Goal: Transaction & Acquisition: Subscribe to service/newsletter

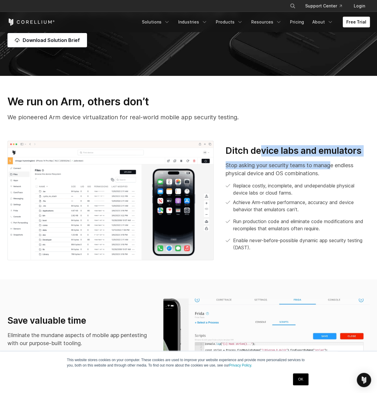
drag, startPoint x: 260, startPoint y: 148, endPoint x: 333, endPoint y: 157, distance: 73.8
click at [333, 157] on div "Ditch device labs and emulators Stop asking your security teams to manage endle…" at bounding box center [297, 198] width 144 height 106
click at [288, 167] on p "Stop asking your security teams to manage endless physical device and OS combin…" at bounding box center [297, 169] width 144 height 16
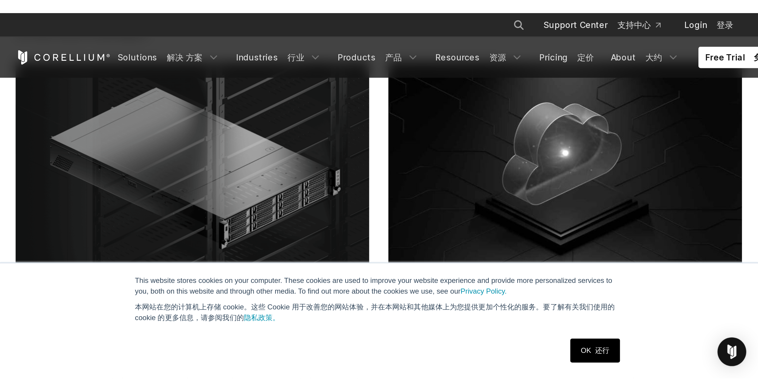
scroll to position [2237, 0]
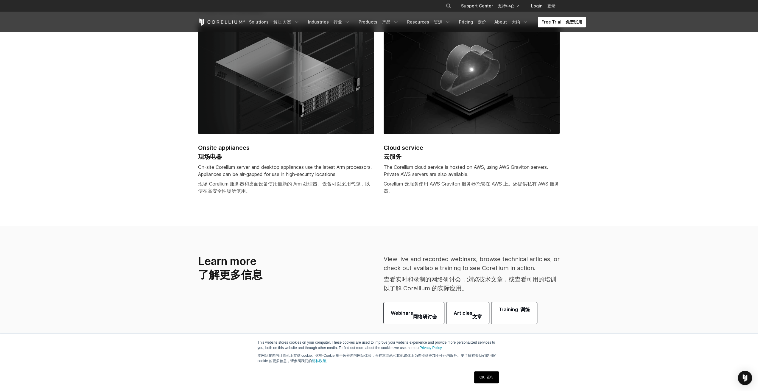
click at [376, 24] on link "Free Trial 免费试用" at bounding box center [562, 22] width 48 height 11
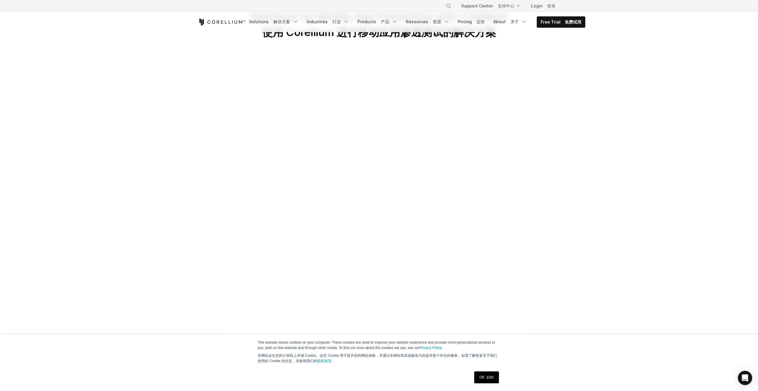
scroll to position [30, 0]
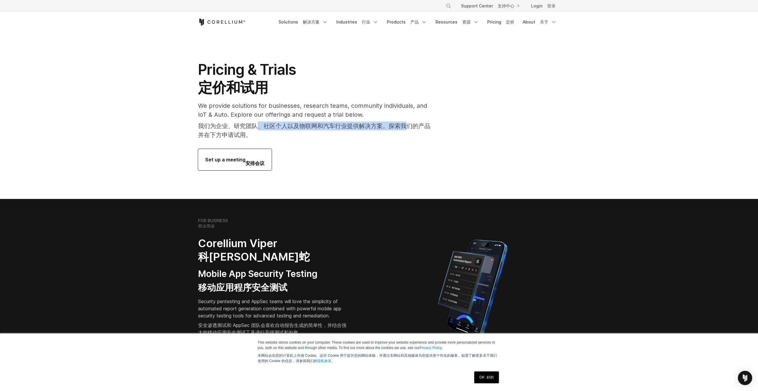
drag, startPoint x: 258, startPoint y: 127, endPoint x: 425, endPoint y: 130, distance: 166.2
click at [424, 127] on font "我们为企业、研究团队、社区个人以及物联网和汽车行业提供解决方案。探索我们的产品并在下方申请试用。" at bounding box center [314, 130] width 232 height 16
click at [399, 150] on div "Set up a meeting 安排会议" at bounding box center [316, 159] width 237 height 21
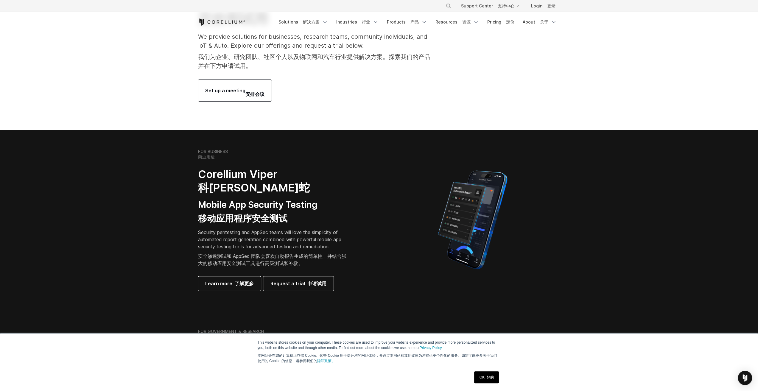
scroll to position [89, 0]
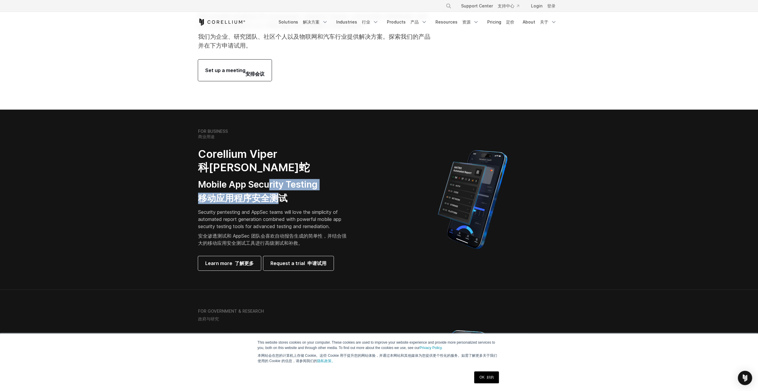
drag, startPoint x: 272, startPoint y: 187, endPoint x: 282, endPoint y: 203, distance: 18.8
click at [282, 203] on h3 "Mobile App Security Testing 移动应用程序安全测试" at bounding box center [274, 191] width 152 height 25
click at [282, 205] on div "FOR BUSINESS 商业用途 Corellium Viper 科雷利姆·蝰蛇 Mobile App Security Testing 移动应用程序安全测…" at bounding box center [281, 200] width 167 height 142
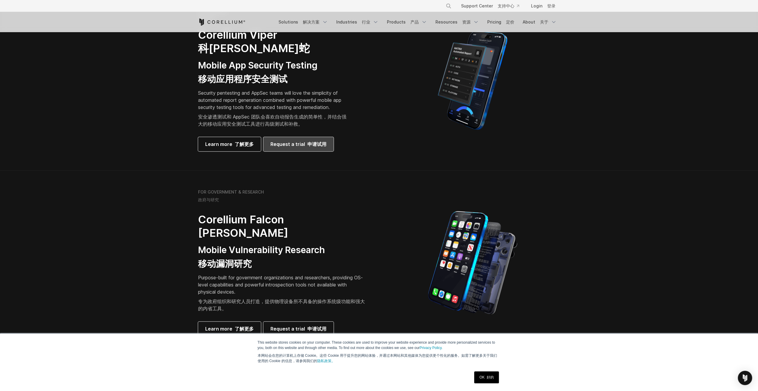
scroll to position [328, 0]
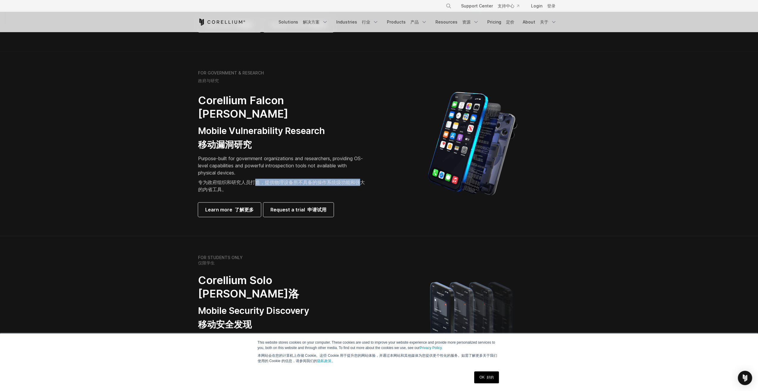
drag, startPoint x: 256, startPoint y: 183, endPoint x: 367, endPoint y: 180, distance: 111.4
click at [366, 180] on div "FOR GOVERNMENT & RESEARCH 政府与研究 Corellium Falcon 科[PERSON_NAME]尔肯 Mobile Vulner…" at bounding box center [285, 143] width 187 height 147
click at [368, 181] on div "FOR GOVERNMENT & RESEARCH 政府与研究 Corellium Falcon 科[PERSON_NAME]尔肯 Mobile Vulner…" at bounding box center [285, 143] width 187 height 147
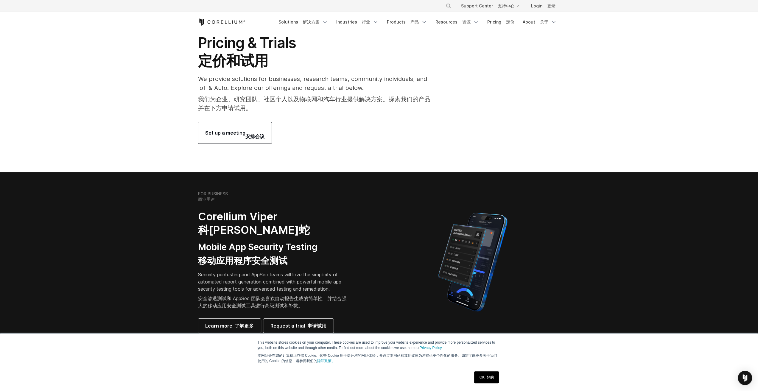
scroll to position [0, 0]
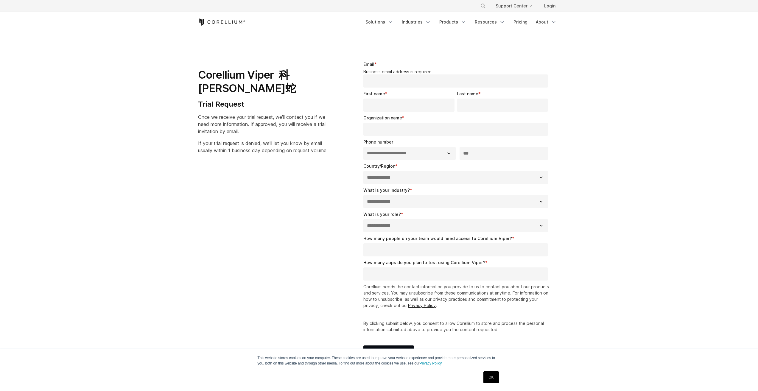
select select "**"
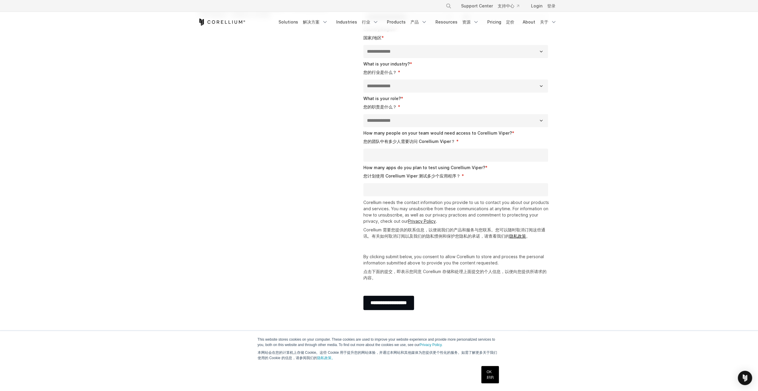
scroll to position [179, 0]
click at [378, 188] on input "How many apps do you plan to test using Corellium Viper? * 您计划使用 Corellium Vipe…" at bounding box center [455, 188] width 185 height 13
click at [439, 188] on input "How many apps do you plan to test using Corellium Viper? * 您计划使用 Corellium Vipe…" at bounding box center [455, 188] width 185 height 13
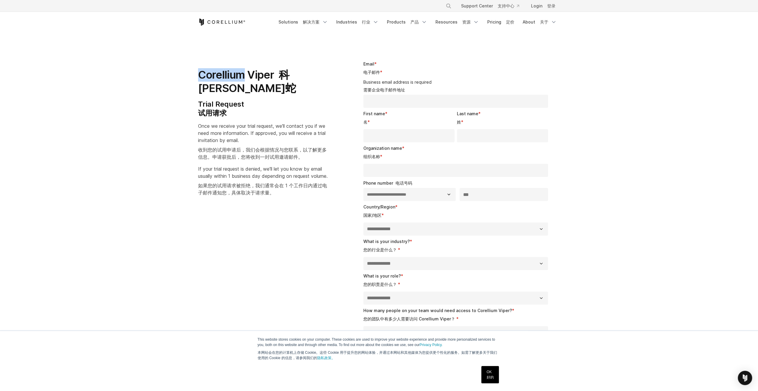
drag, startPoint x: 198, startPoint y: 75, endPoint x: 246, endPoint y: 75, distance: 47.7
click at [246, 75] on h1 "Corellium Viper 科雷利姆·蝰蛇" at bounding box center [263, 81] width 130 height 27
copy h1 "Corellium"
